Goal: Task Accomplishment & Management: Manage account settings

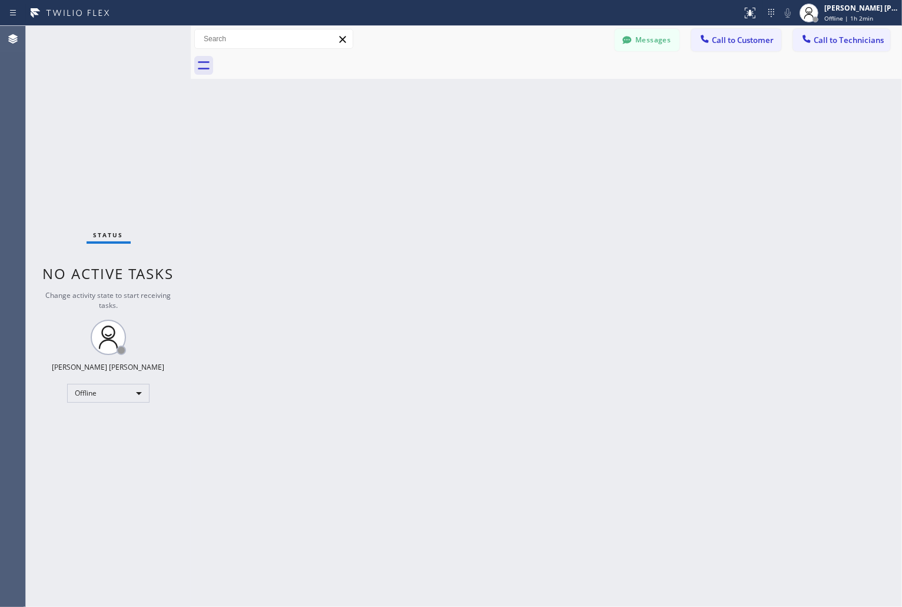
click at [101, 403] on div "Status No active tasks Change activity state to start receiving tasks. [PERSON_…" at bounding box center [108, 316] width 165 height 581
click at [104, 393] on div "Offline" at bounding box center [108, 393] width 82 height 19
click at [117, 433] on li "Unavailable" at bounding box center [108, 439] width 80 height 14
click at [578, 263] on div "Back to Dashboard Change Sender ID Customers Technicians KD Krissy Do [DATE] 02…" at bounding box center [546, 316] width 711 height 581
click at [337, 43] on div "Messages Call to Customer Call to Technicians Outbound call Location Search loc…" at bounding box center [546, 52] width 711 height 53
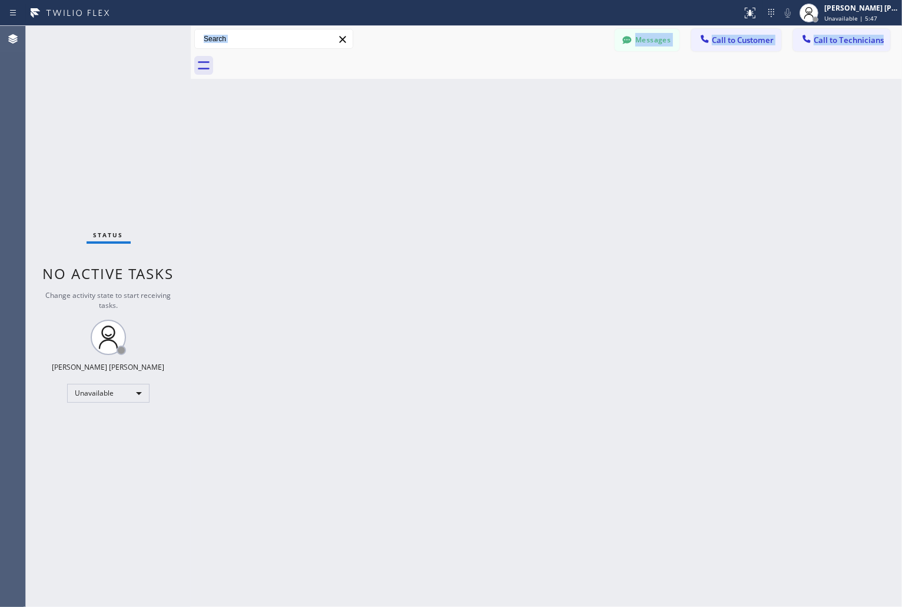
click at [313, 356] on div "Back to Dashboard Change Sender ID Customers Technicians KD Krissy Do [DATE] 02…" at bounding box center [546, 316] width 711 height 581
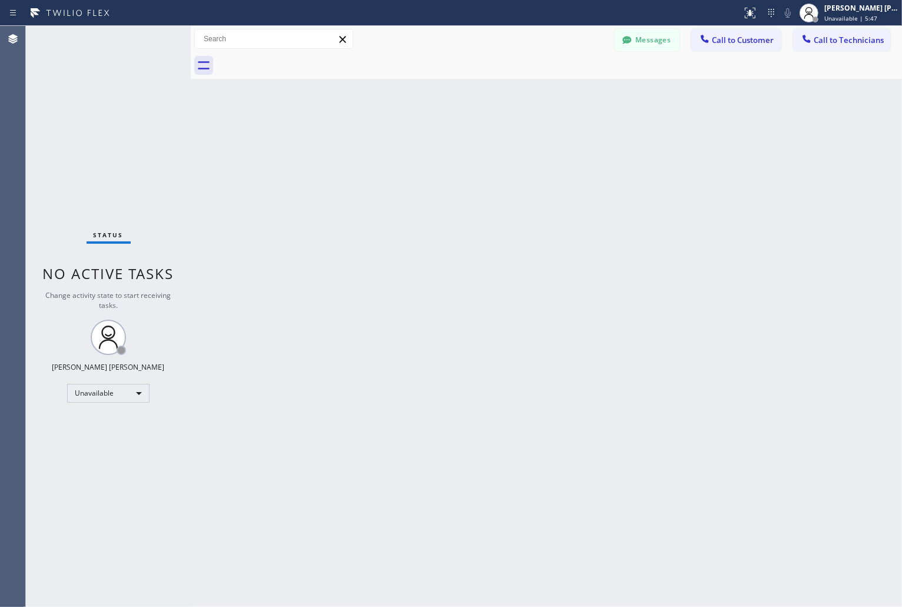
click at [313, 356] on div "Back to Dashboard Change Sender ID Customers Technicians KD Krissy Do [DATE] 02…" at bounding box center [546, 316] width 711 height 581
